Goal: Check status: Check status

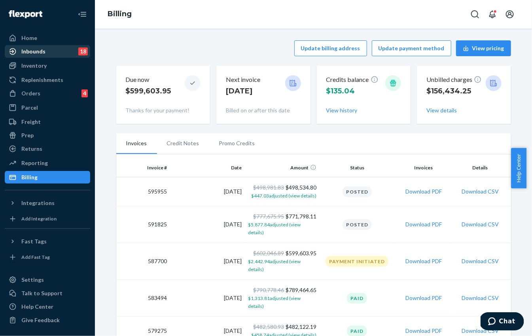
click at [41, 54] on div "Inbounds" at bounding box center [33, 51] width 24 height 8
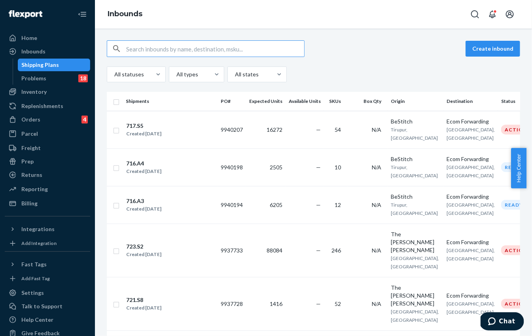
click at [153, 49] on input "text" at bounding box center [215, 49] width 178 height 16
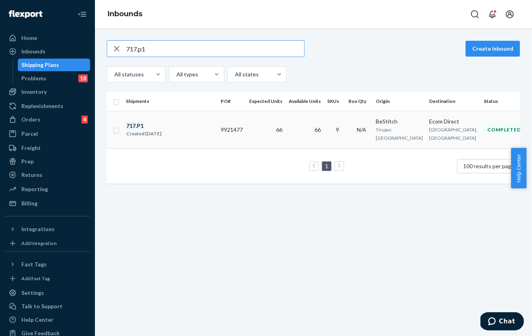
type input "717.p1"
click at [204, 123] on div "717 . P1 Created [DATE]" at bounding box center [170, 129] width 89 height 17
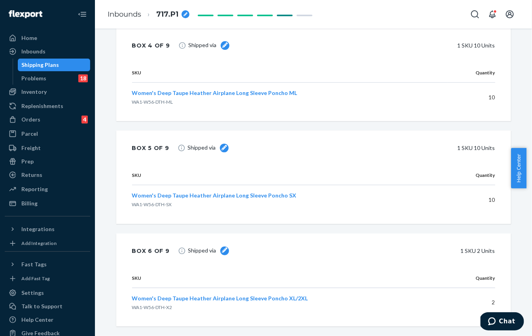
scroll to position [100, 0]
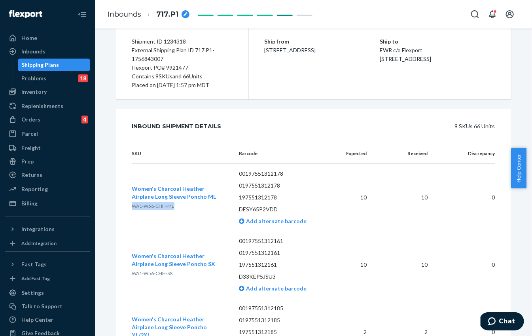
drag, startPoint x: 130, startPoint y: 206, endPoint x: 172, endPoint y: 206, distance: 41.9
click at [172, 206] on span "WA1-W56-CHH-ML" at bounding box center [153, 206] width 42 height 6
copy span "WA1-W56-CHH-ML"
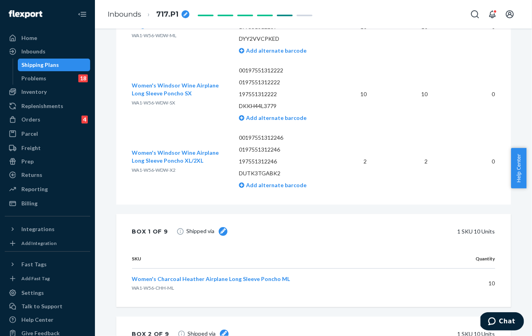
scroll to position [0, 0]
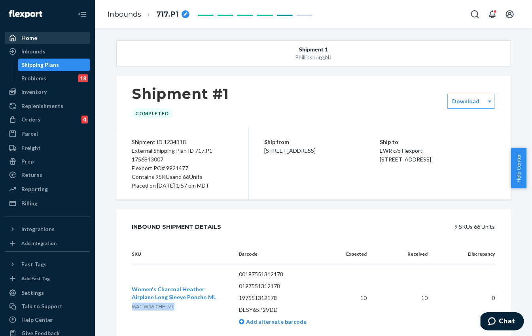
click at [44, 40] on div "Home" at bounding box center [48, 37] width 84 height 11
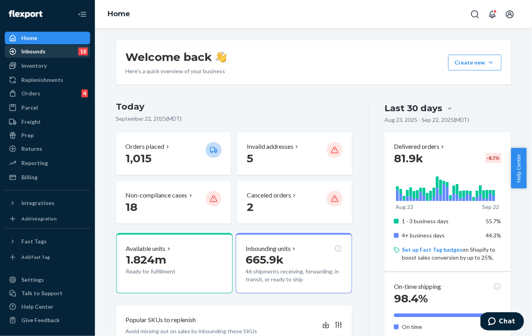
click at [45, 52] on div "Inbounds 18" at bounding box center [48, 51] width 84 height 11
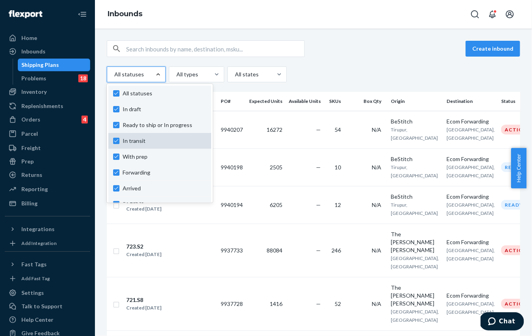
scroll to position [59, 0]
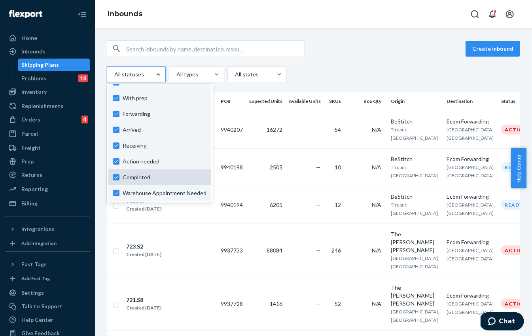
click at [116, 177] on label "Completed" at bounding box center [159, 177] width 93 height 8
checkbox input "false"
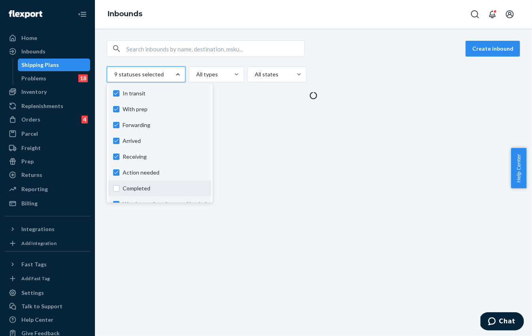
scroll to position [0, 0]
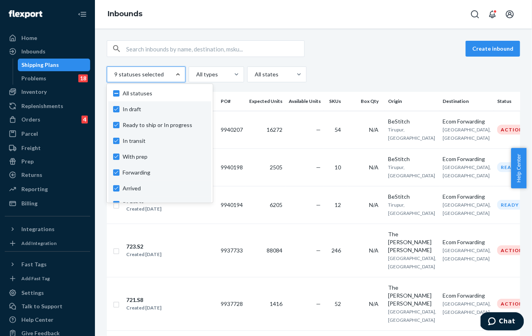
click at [351, 66] on div "Create inbound option Completed, selected. option In draft focused, 0 of 10. 10…" at bounding box center [313, 61] width 413 height 42
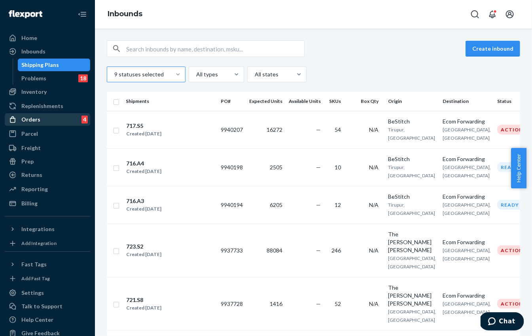
click at [41, 117] on div "Orders 4" at bounding box center [48, 119] width 84 height 11
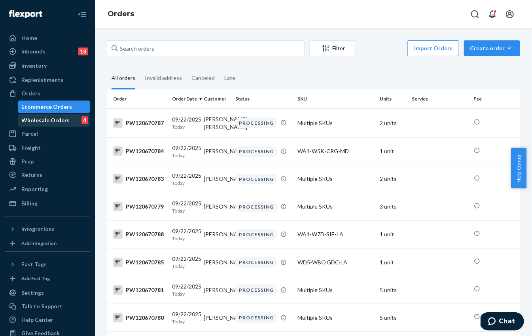
click at [42, 116] on div "Wholesale Orders" at bounding box center [46, 120] width 48 height 8
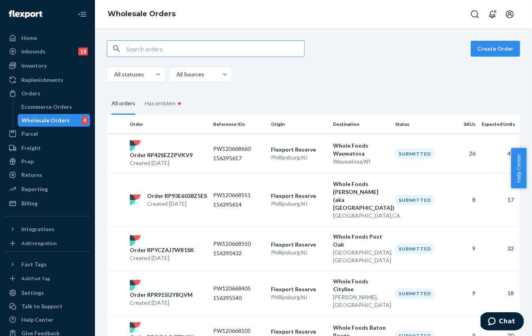
click at [139, 50] on input "text" at bounding box center [215, 49] width 178 height 16
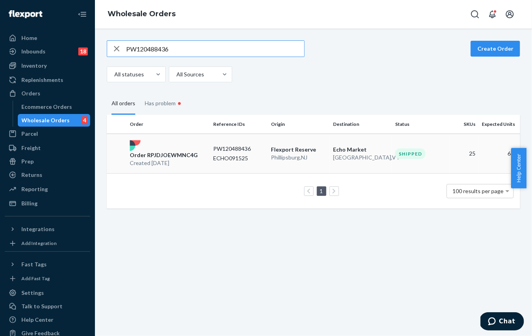
type input "PW120488436"
click at [184, 152] on p "Order RPJDJOEWMNC4G" at bounding box center [164, 155] width 68 height 8
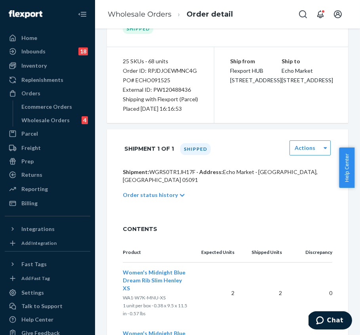
scroll to position [64, 0]
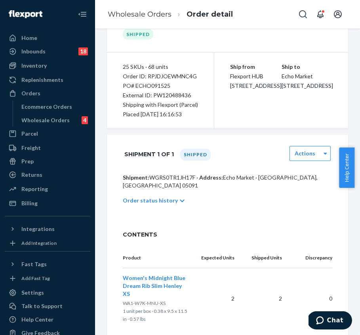
click at [148, 197] on p "Order status history" at bounding box center [150, 201] width 55 height 8
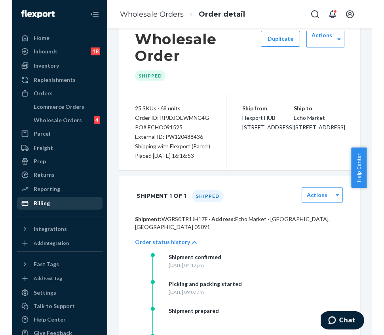
scroll to position [0, 0]
